Goal: Task Accomplishment & Management: Use online tool/utility

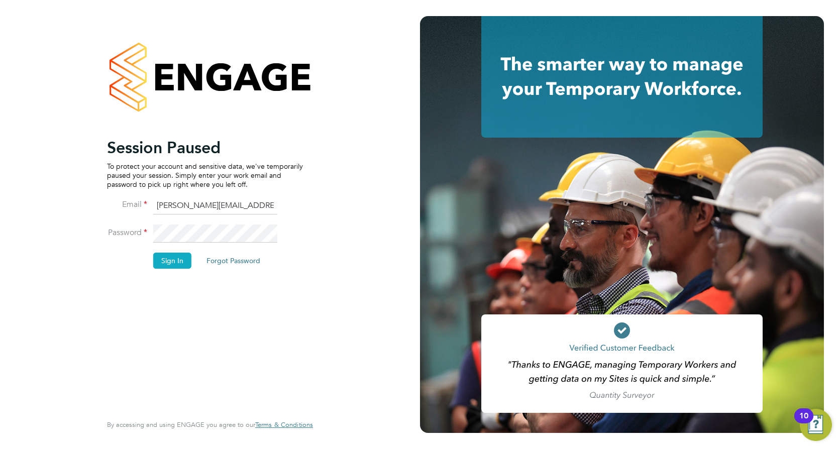
click at [157, 258] on button "Sign In" at bounding box center [172, 261] width 38 height 16
